Goal: Check status: Check status

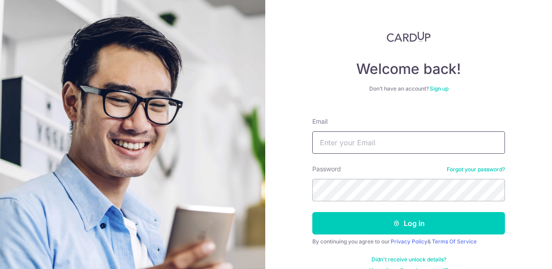
click at [323, 139] on input "Email" at bounding box center [408, 142] width 192 height 22
type input "[EMAIL_ADDRESS][DOMAIN_NAME]"
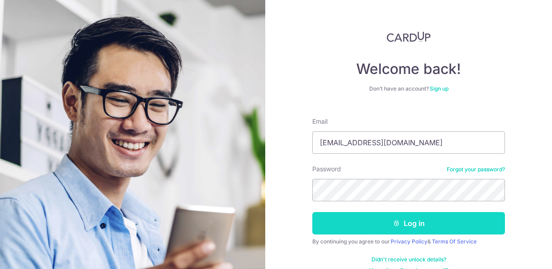
click at [382, 216] on button "Log in" at bounding box center [408, 223] width 192 height 22
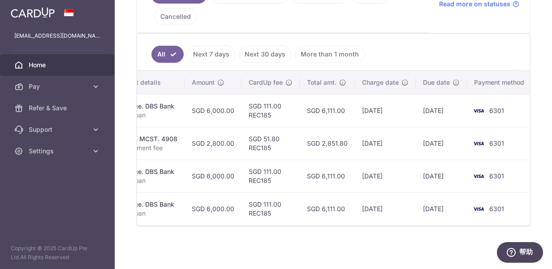
scroll to position [0, 219]
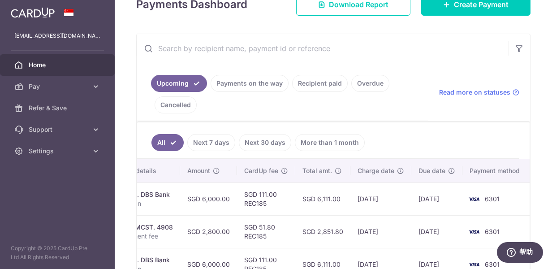
click at [263, 81] on link "Payments on the way" at bounding box center [249, 83] width 78 height 17
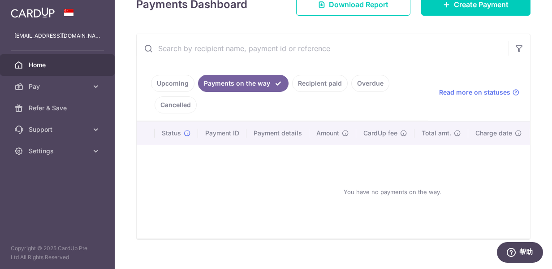
click at [305, 79] on link "Recipient paid" at bounding box center [320, 83] width 56 height 17
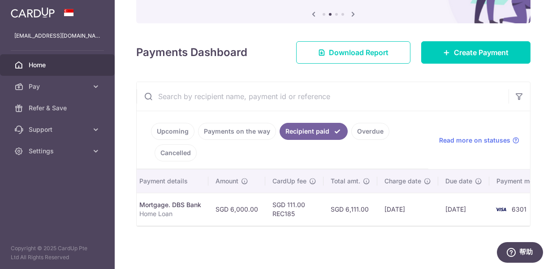
scroll to position [0, 158]
click at [364, 126] on link "Overdue" at bounding box center [370, 131] width 38 height 17
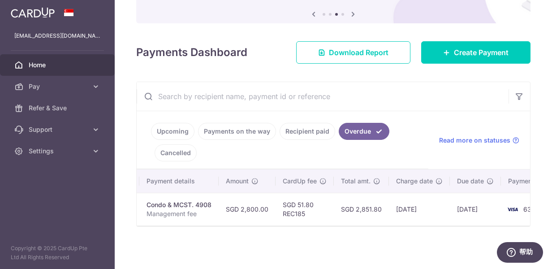
scroll to position [0, 0]
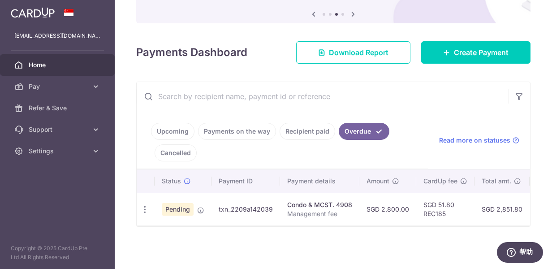
click at [174, 152] on link "Cancelled" at bounding box center [175, 152] width 42 height 17
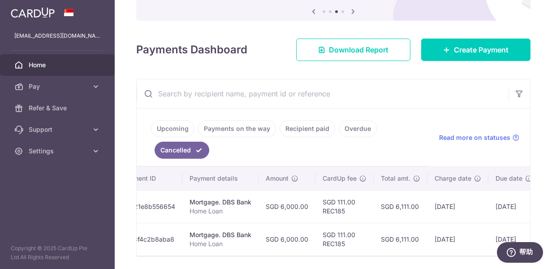
scroll to position [0, 207]
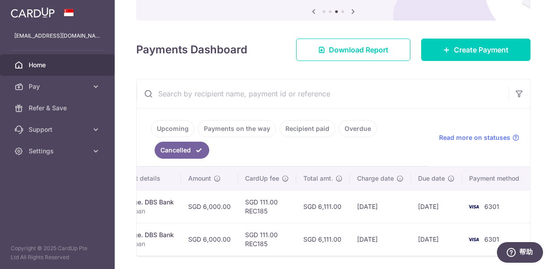
drag, startPoint x: 361, startPoint y: 255, endPoint x: 8, endPoint y: 2, distance: 434.1
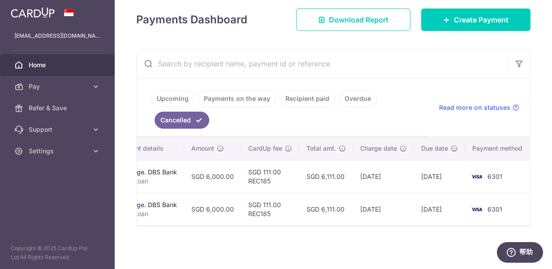
scroll to position [0, 203]
click at [354, 95] on link "Overdue" at bounding box center [357, 98] width 38 height 17
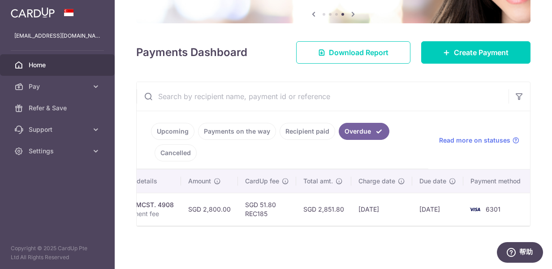
scroll to position [0, 135]
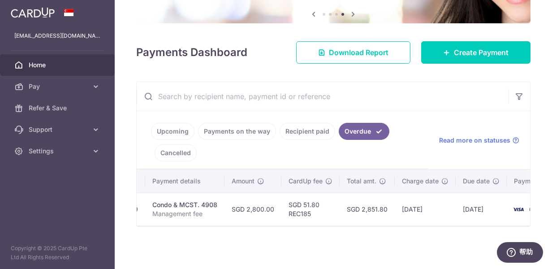
click at [303, 123] on link "Recipient paid" at bounding box center [307, 131] width 56 height 17
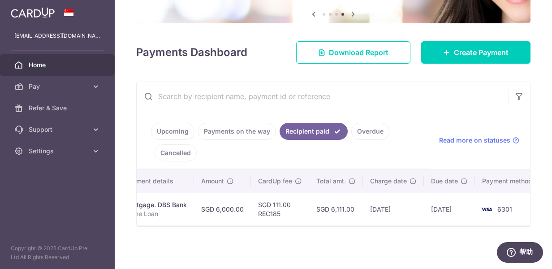
scroll to position [0, 187]
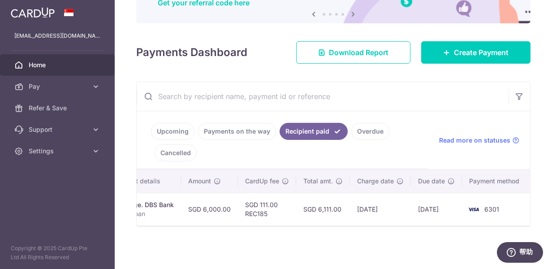
click at [175, 127] on link "Upcoming" at bounding box center [172, 131] width 43 height 17
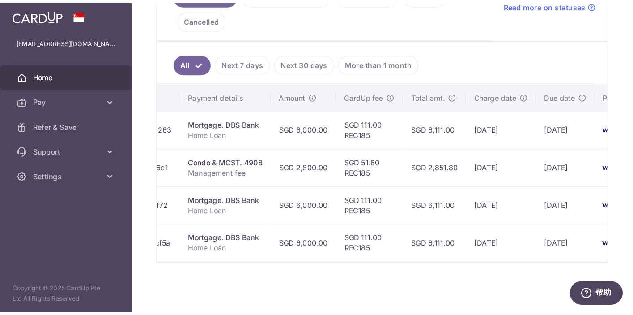
scroll to position [0, 219]
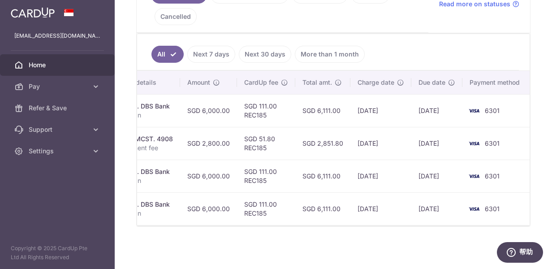
click at [405, 164] on td "[DATE]" at bounding box center [380, 175] width 61 height 33
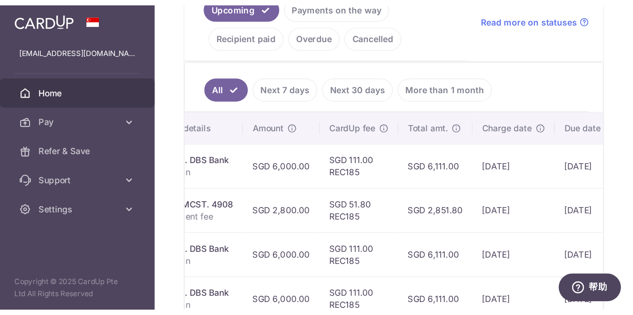
scroll to position [0, 137]
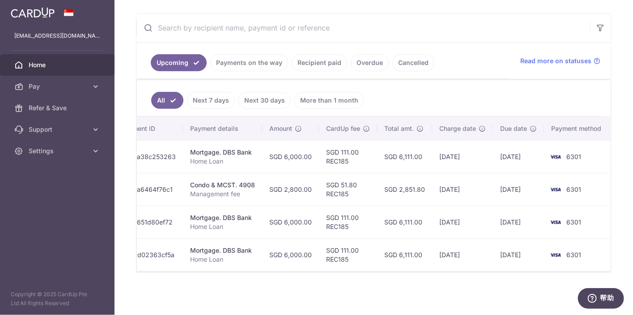
drag, startPoint x: 315, startPoint y: 171, endPoint x: 329, endPoint y: 122, distance: 51.7
click at [315, 158] on tbody "Update payment Cancel payment Scheduled for charge txn_ea38c253263 Mortgage. DB…" at bounding box center [306, 205] width 612 height 131
